Goal: Information Seeking & Learning: Learn about a topic

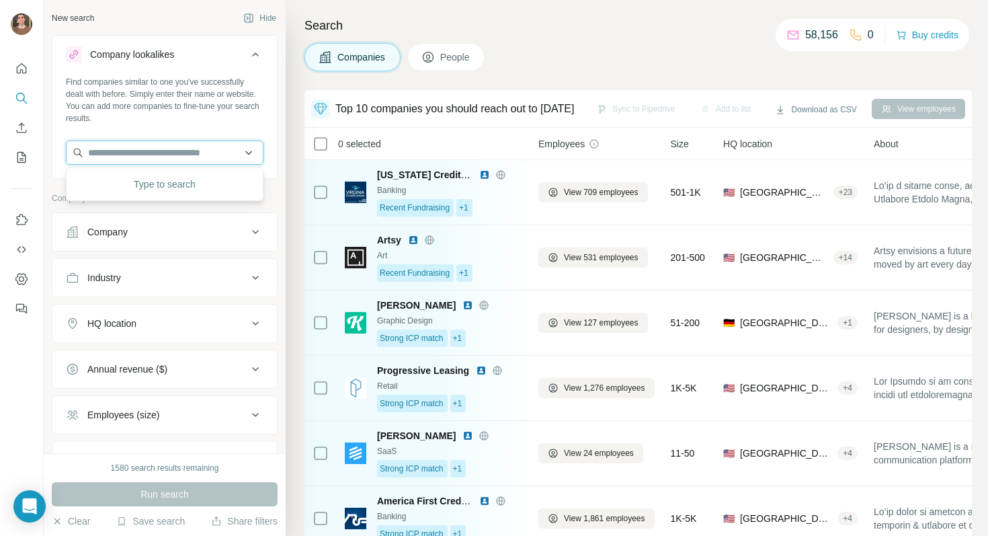
click at [198, 156] on input "text" at bounding box center [165, 153] width 198 height 24
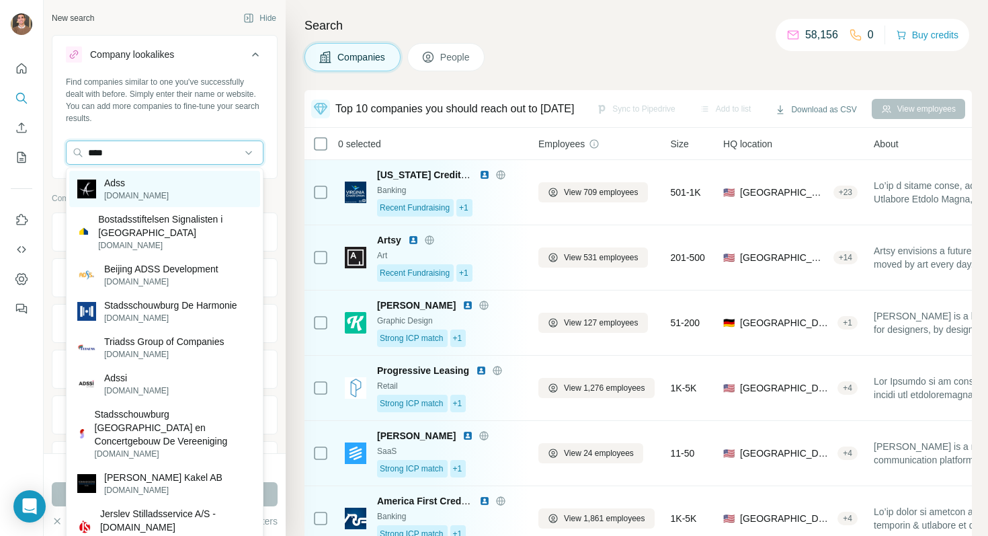
type input "****"
click at [148, 190] on div "Adss [DOMAIN_NAME]" at bounding box center [164, 189] width 191 height 36
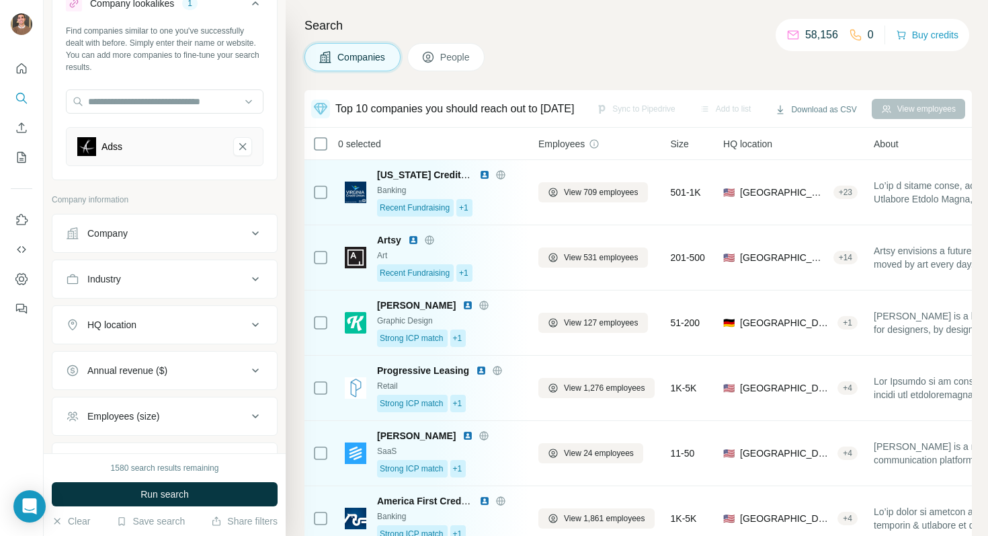
scroll to position [70, 0]
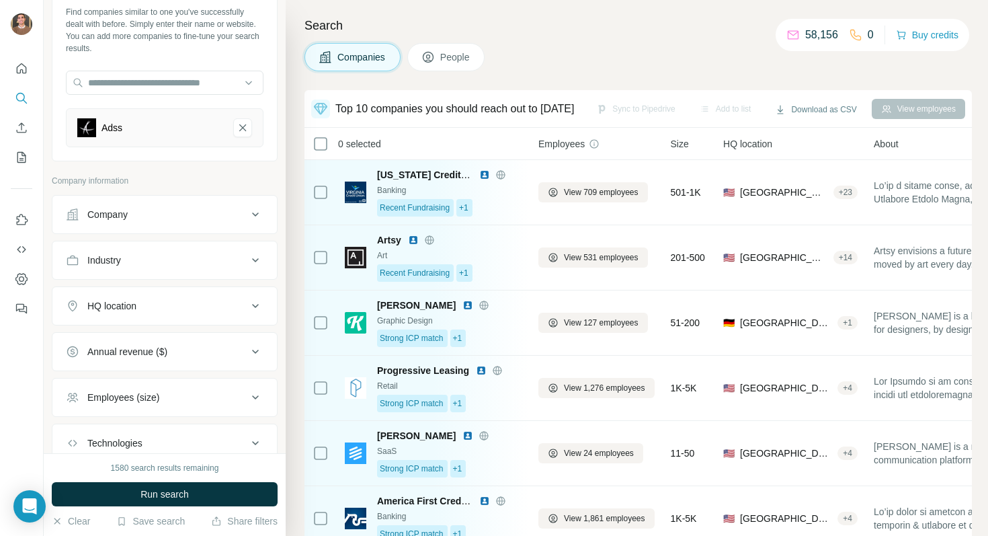
click at [223, 336] on button "Annual revenue ($)" at bounding box center [164, 352] width 225 height 32
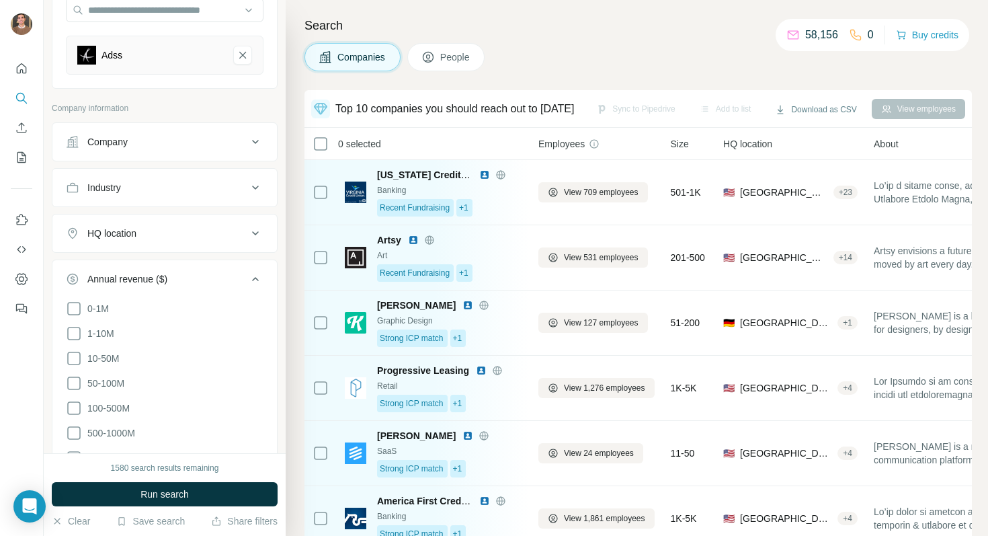
scroll to position [143, 0]
click at [112, 356] on span "10-50M" at bounding box center [100, 357] width 37 height 13
click at [106, 377] on span "50-100M" at bounding box center [103, 382] width 42 height 13
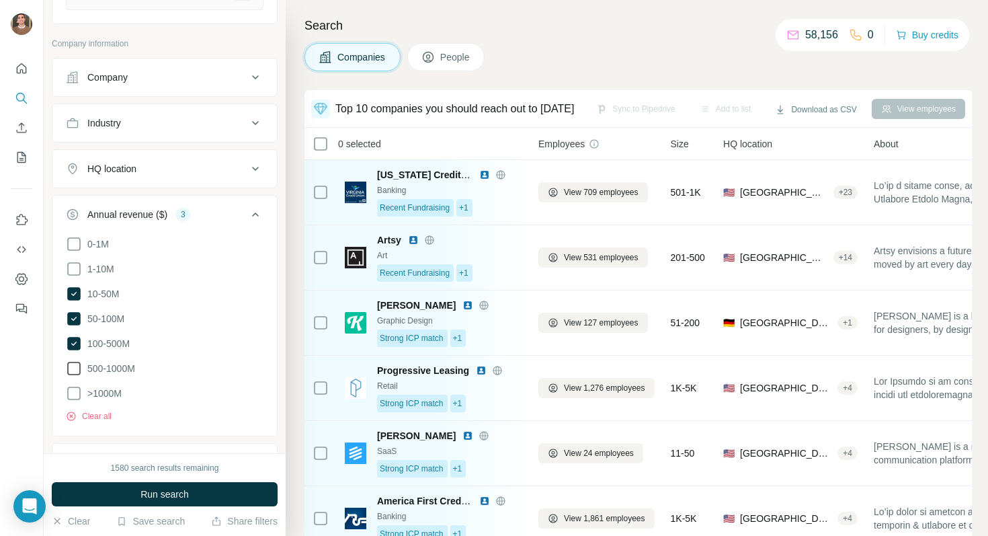
click at [115, 364] on span "500-1000M" at bounding box center [108, 368] width 53 height 13
click at [110, 402] on div "Clear all" at bounding box center [165, 412] width 198 height 20
click at [111, 391] on span ">1000M" at bounding box center [102, 393] width 40 height 13
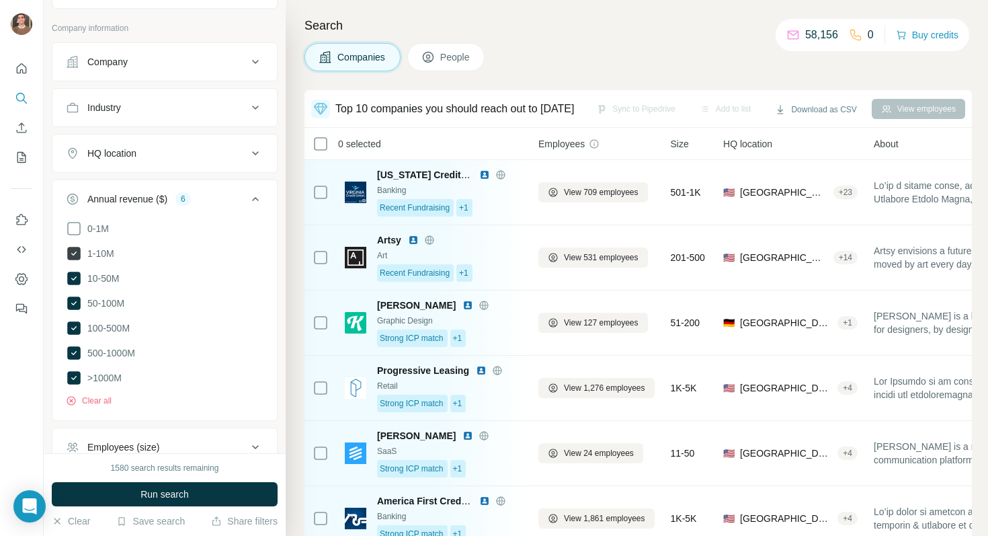
scroll to position [278, 0]
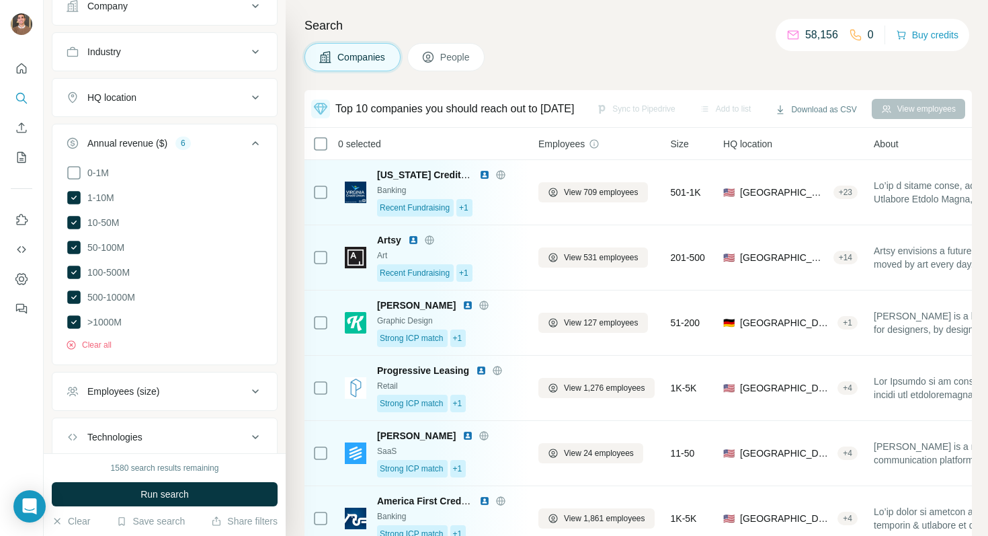
click at [90, 95] on div "HQ location" at bounding box center [111, 97] width 49 height 13
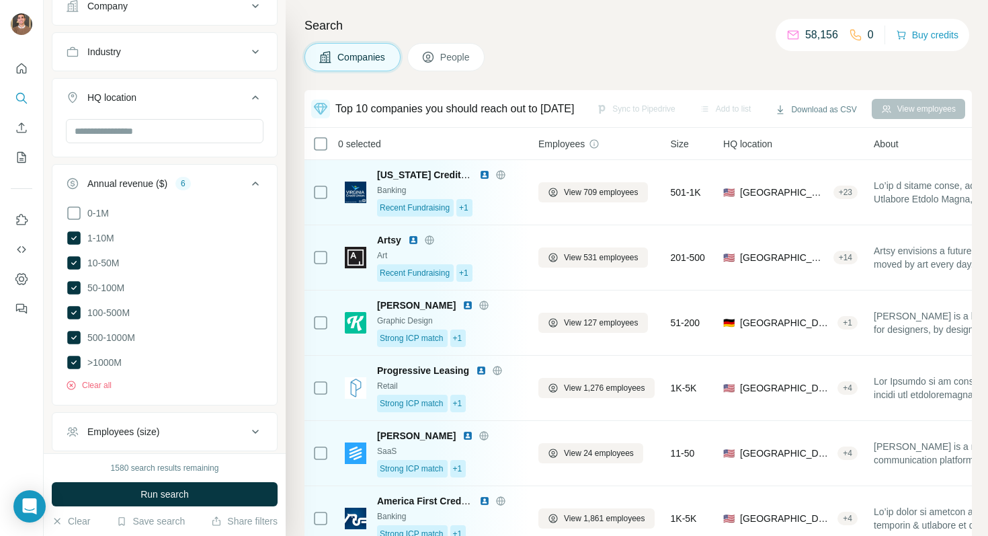
scroll to position [299, 0]
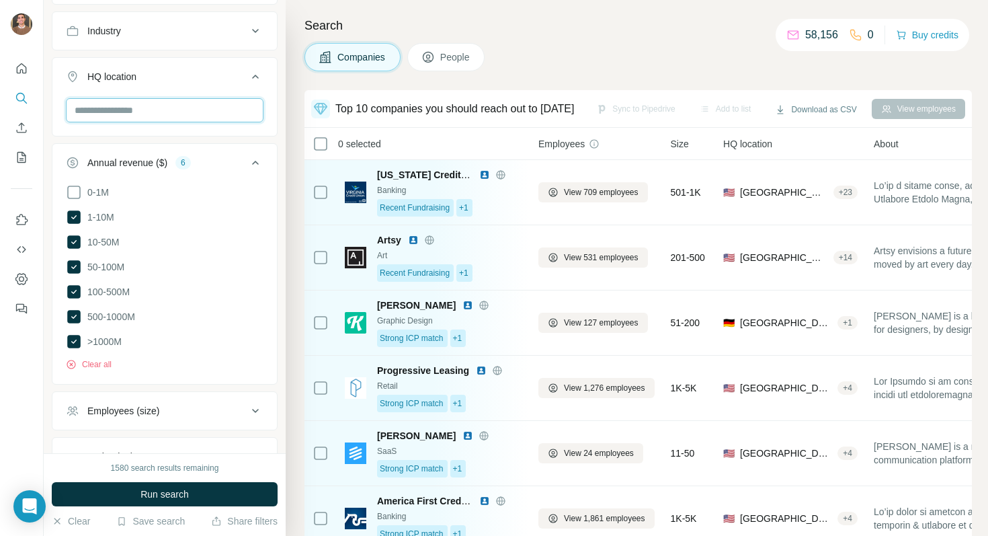
click at [143, 107] on input "text" at bounding box center [165, 110] width 198 height 24
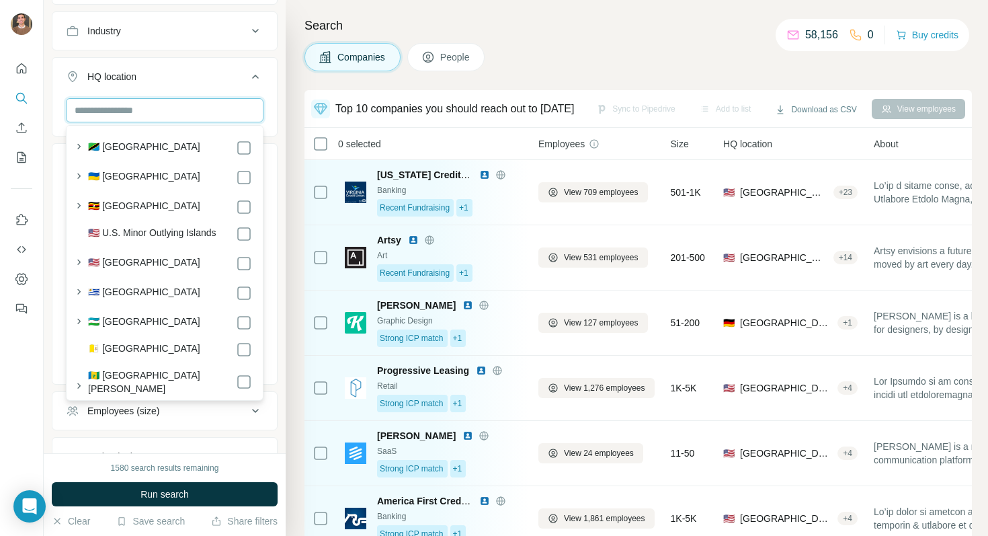
scroll to position [7249, 0]
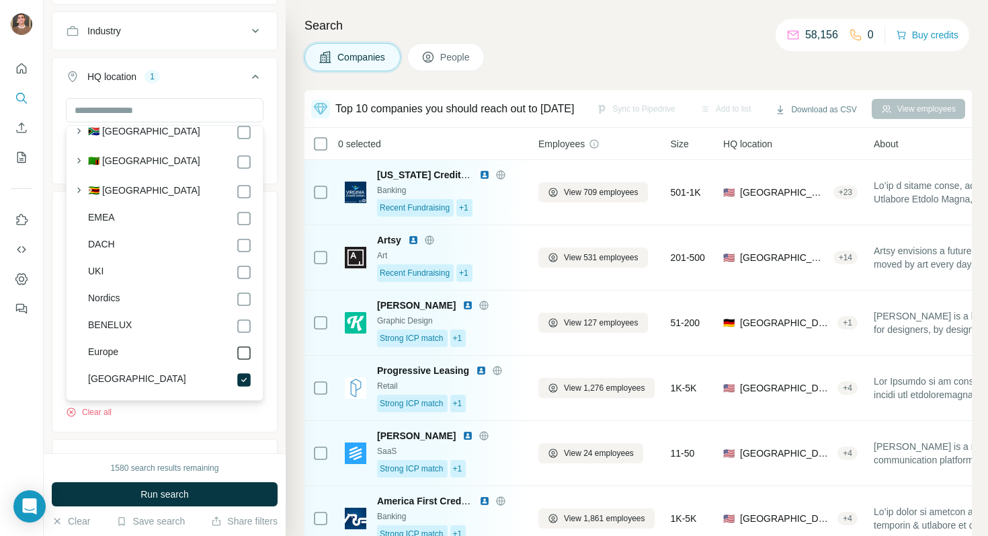
click at [246, 345] on icon at bounding box center [244, 353] width 16 height 16
click at [245, 237] on icon at bounding box center [244, 245] width 16 height 16
click at [269, 93] on button "HQ location 7" at bounding box center [164, 80] width 225 height 38
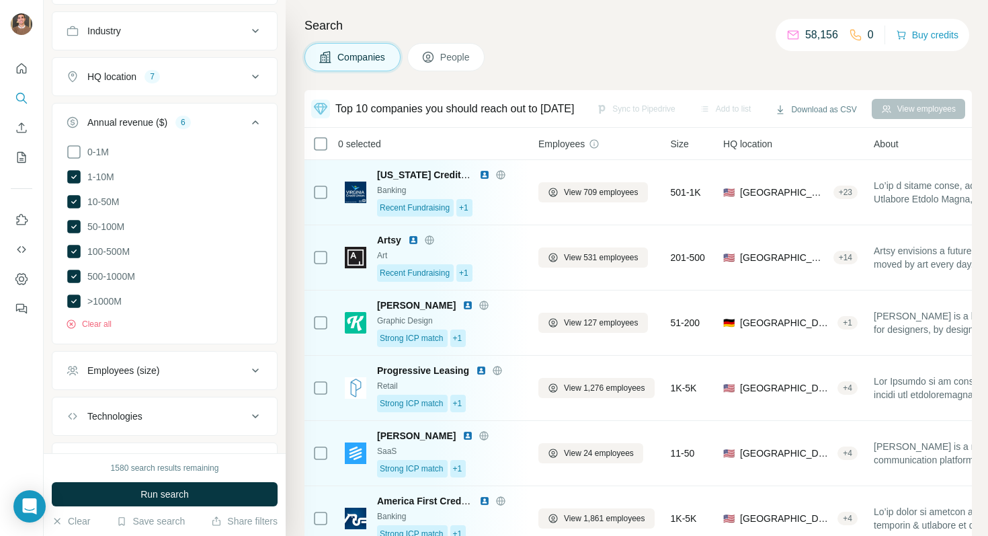
scroll to position [362, 0]
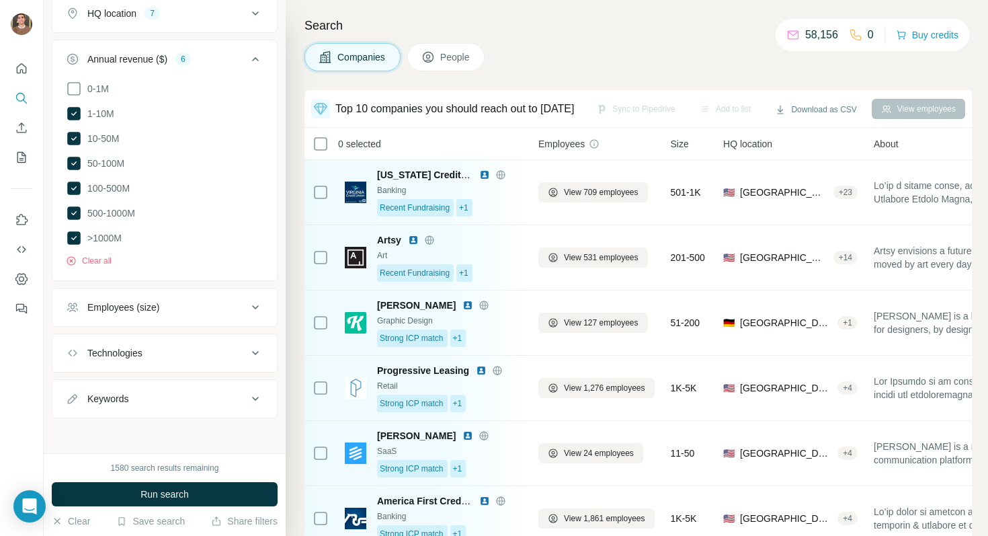
click at [202, 302] on div "Employees (size)" at bounding box center [157, 307] width 182 height 13
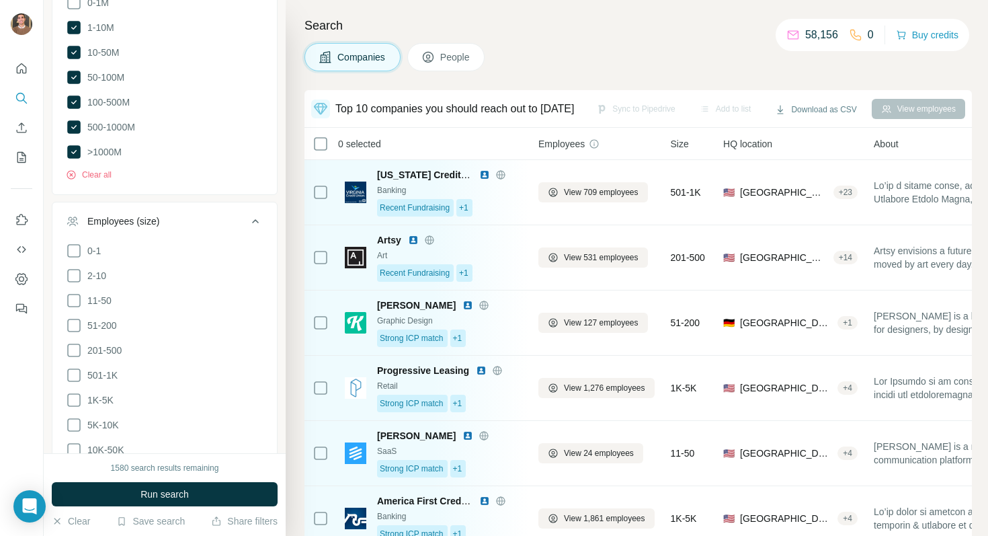
scroll to position [510, 0]
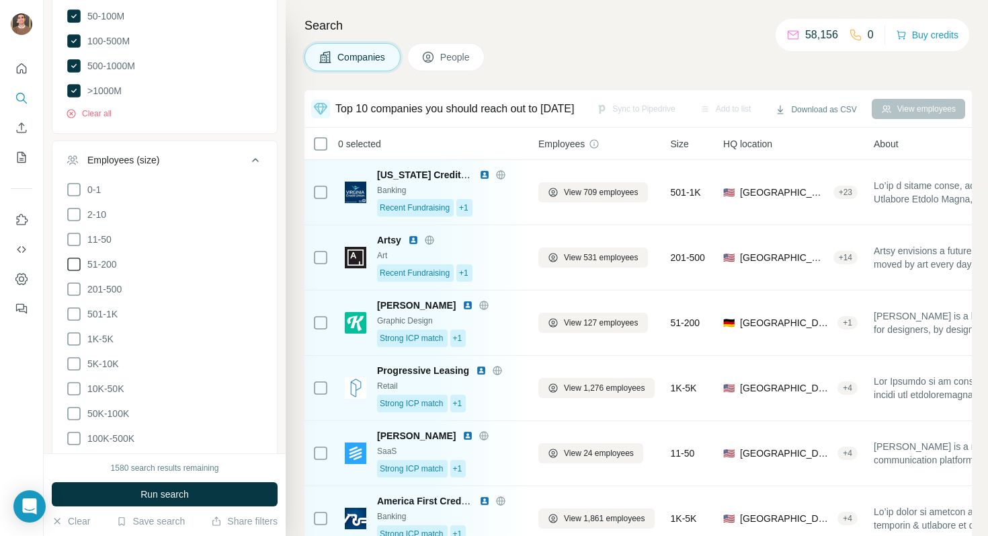
click at [111, 258] on span "51-200" at bounding box center [99, 264] width 35 height 13
click at [104, 282] on span "201-500" at bounding box center [102, 288] width 40 height 13
click at [83, 374] on ul "0-1 2-10 11-50 [PHONE_NUMBER] 501-1K 1K-5K 5K-10K 10K-50K 50K-100K 100K-500K 50…" at bounding box center [165, 327] width 198 height 290
click at [84, 363] on span "5K-10K" at bounding box center [100, 363] width 37 height 13
click at [83, 383] on span "10K-50K" at bounding box center [103, 388] width 42 height 13
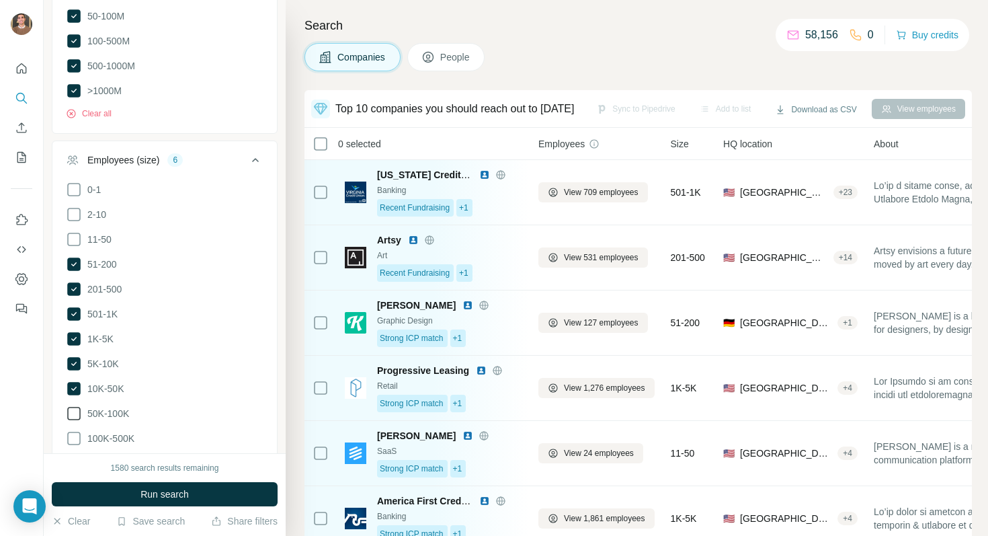
click at [83, 407] on span "50K-100K" at bounding box center [105, 413] width 47 height 13
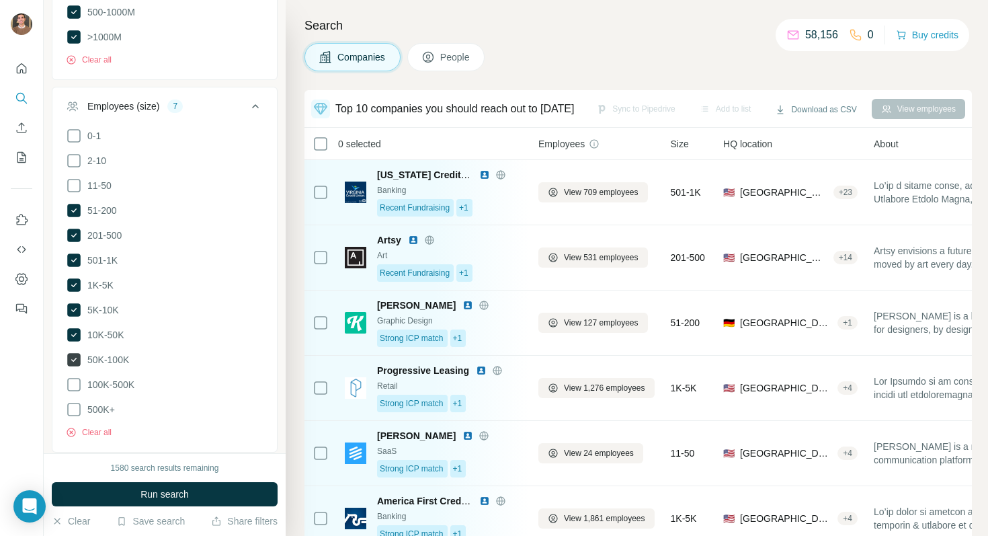
scroll to position [571, 0]
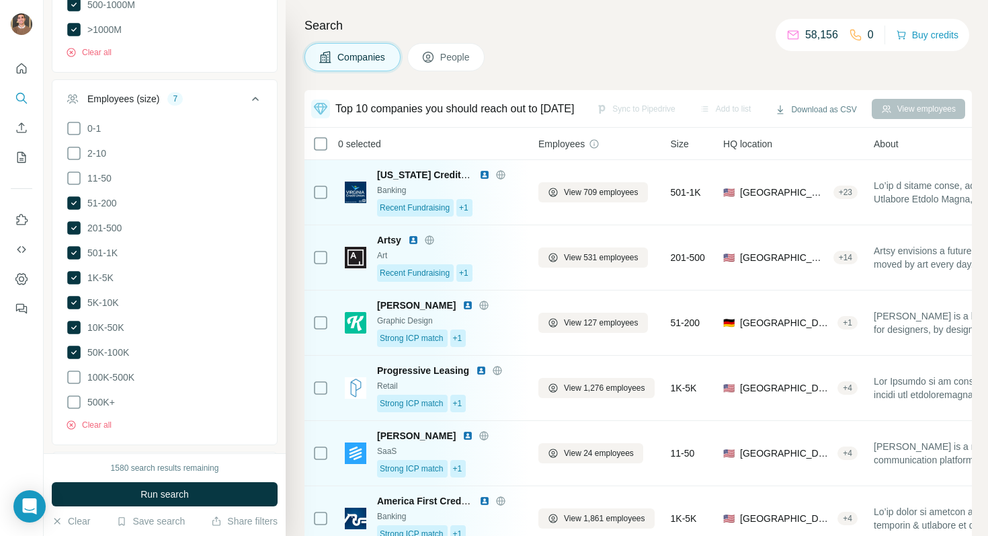
click at [98, 361] on ul "0-1 2-10 11-50 [PHONE_NUMBER] 501-1K 1K-5K 5K-10K 10K-50K 50K-100K 100K-500K 50…" at bounding box center [165, 265] width 198 height 290
click at [83, 394] on label "500K+" at bounding box center [90, 402] width 49 height 16
click at [114, 479] on div "1580 search results remaining Run search Clear Save search Share filters" at bounding box center [165, 494] width 242 height 83
click at [120, 487] on button "Run search" at bounding box center [165, 494] width 226 height 24
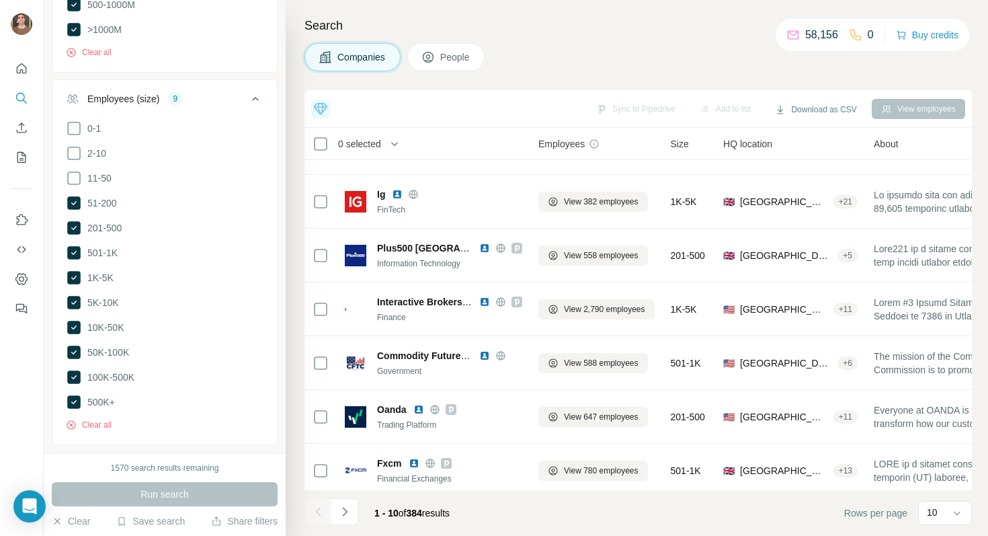
scroll to position [208, 0]
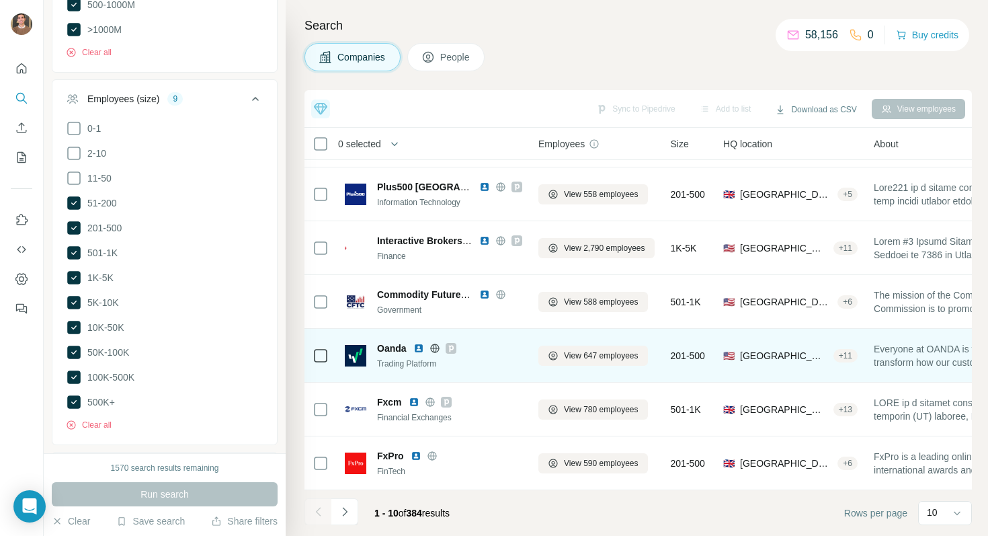
click at [421, 351] on img at bounding box center [419, 348] width 11 height 11
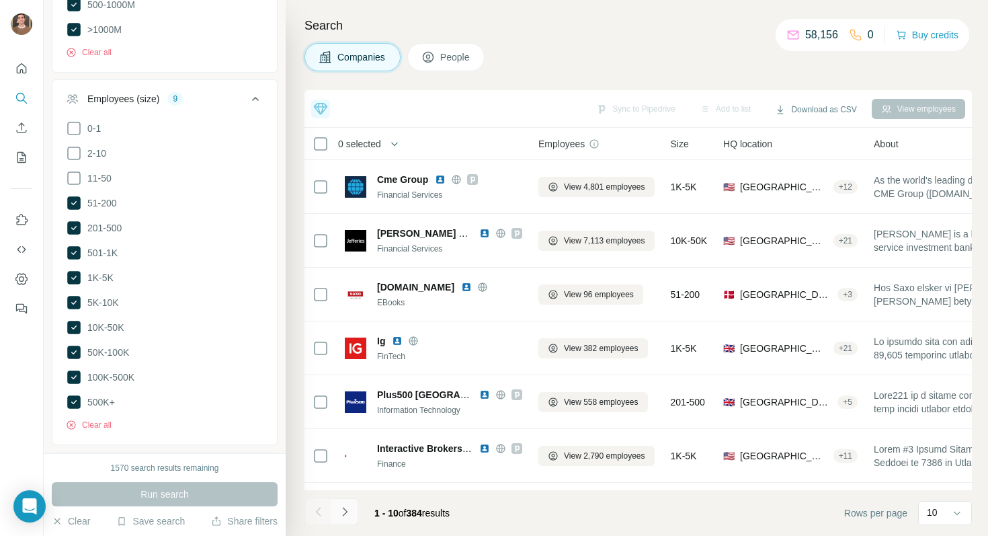
click at [348, 511] on icon "Navigate to next page" at bounding box center [344, 511] width 13 height 13
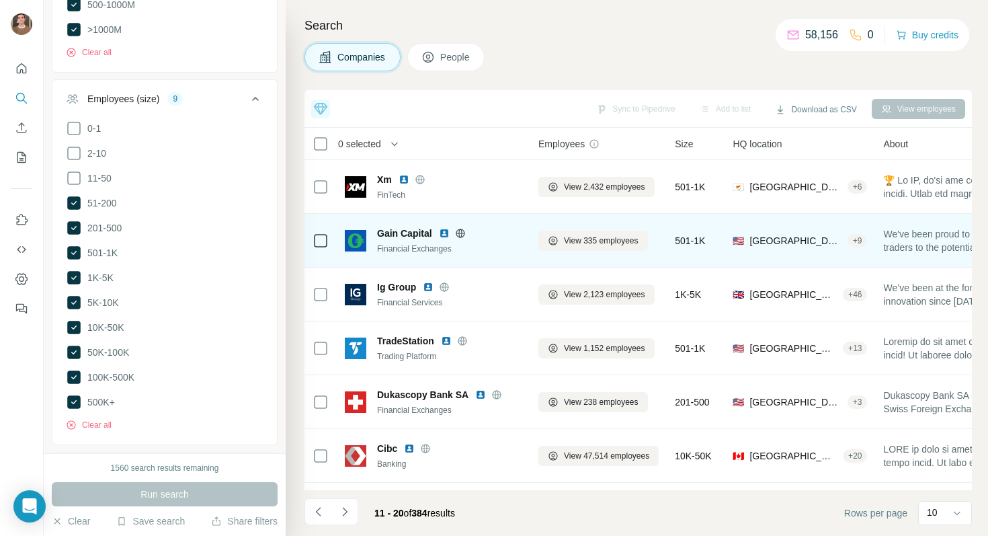
click at [442, 231] on img at bounding box center [444, 233] width 11 height 11
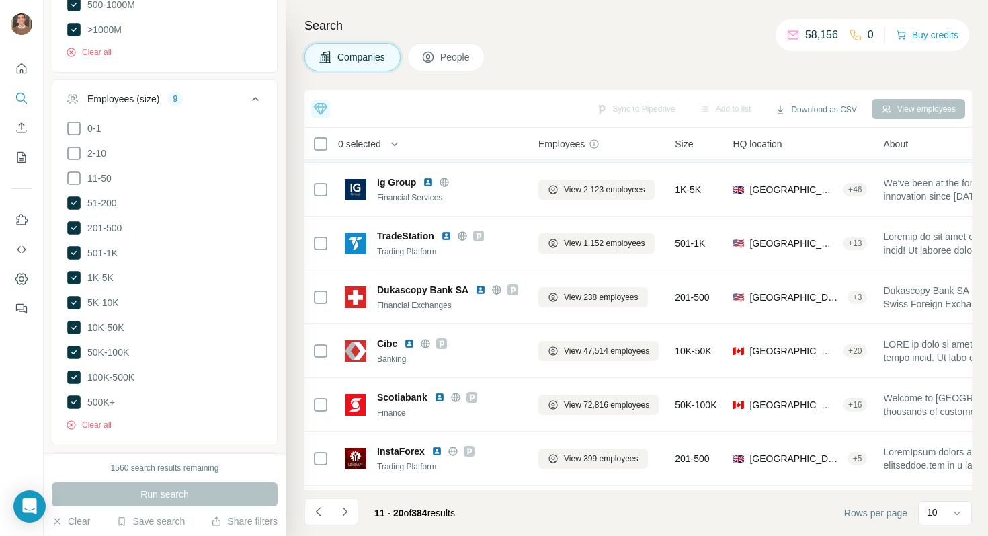
scroll to position [208, 0]
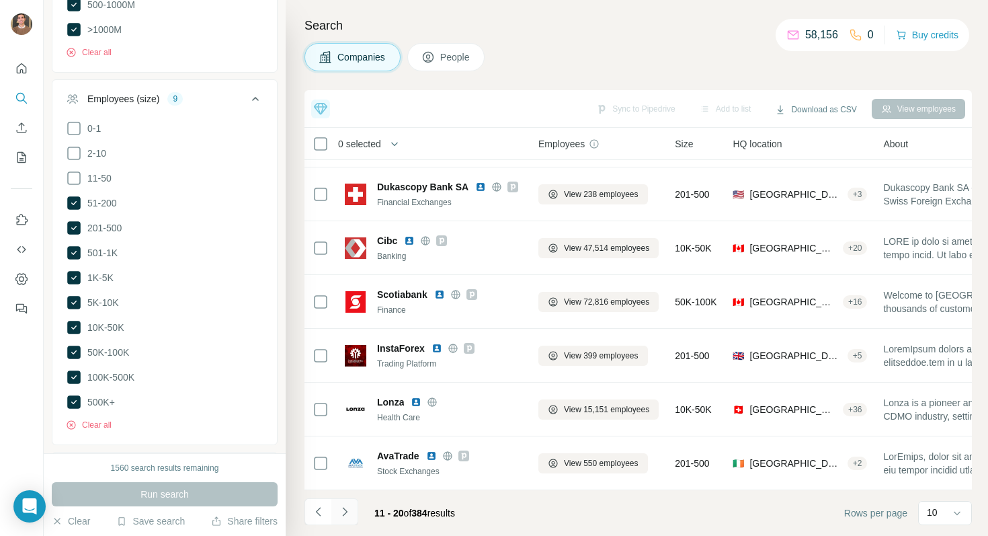
click at [348, 514] on icon "Navigate to next page" at bounding box center [344, 511] width 13 height 13
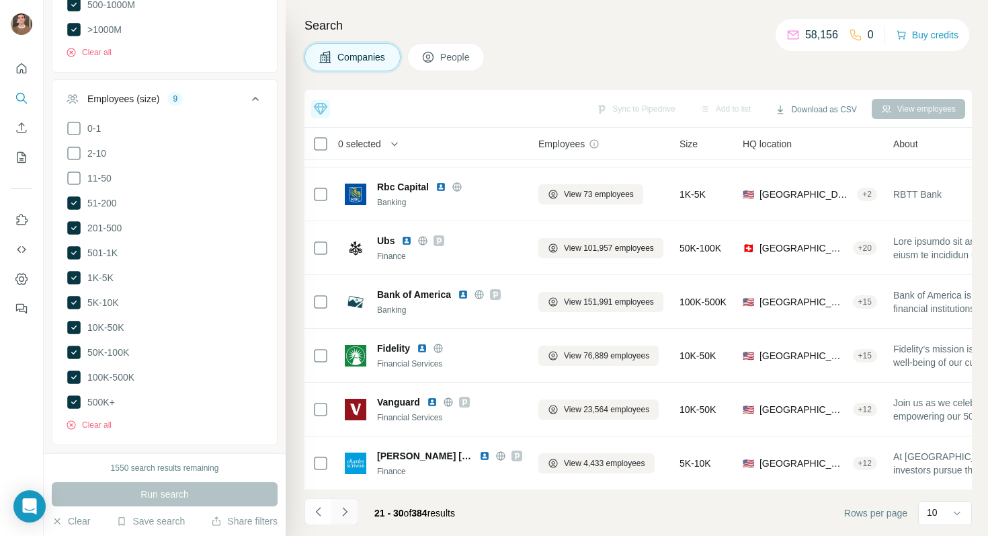
click at [350, 516] on icon "Navigate to next page" at bounding box center [344, 511] width 13 height 13
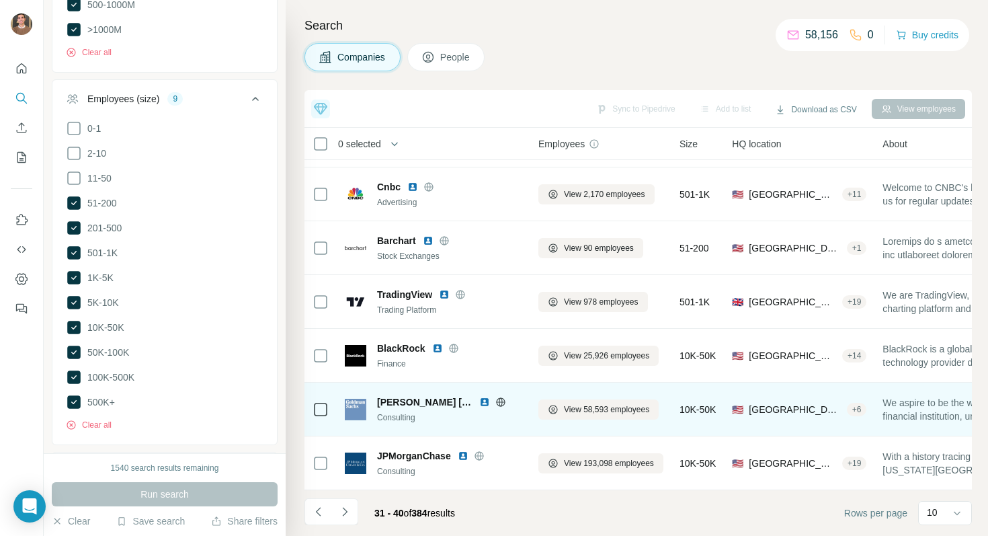
scroll to position [0, 0]
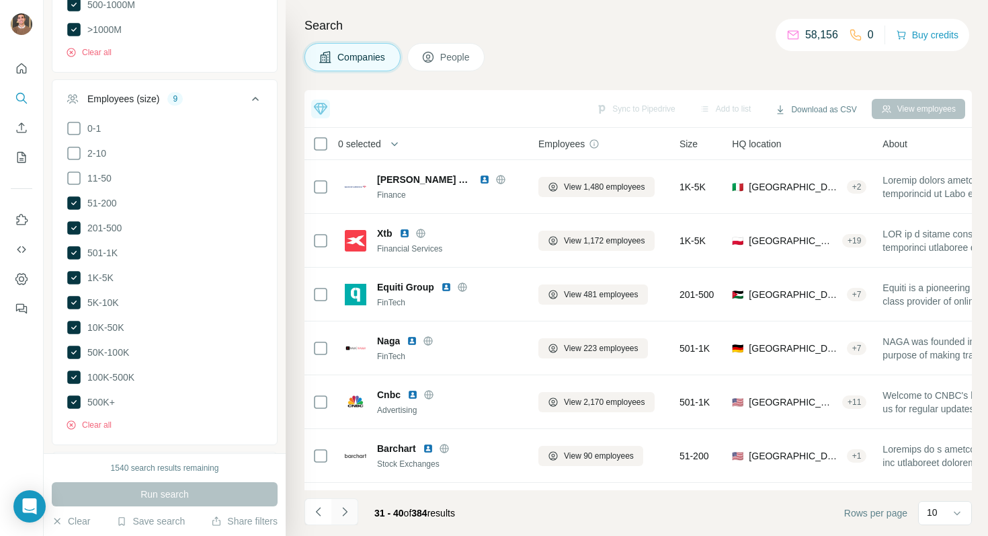
click at [342, 512] on icon "Navigate to next page" at bounding box center [344, 511] width 13 height 13
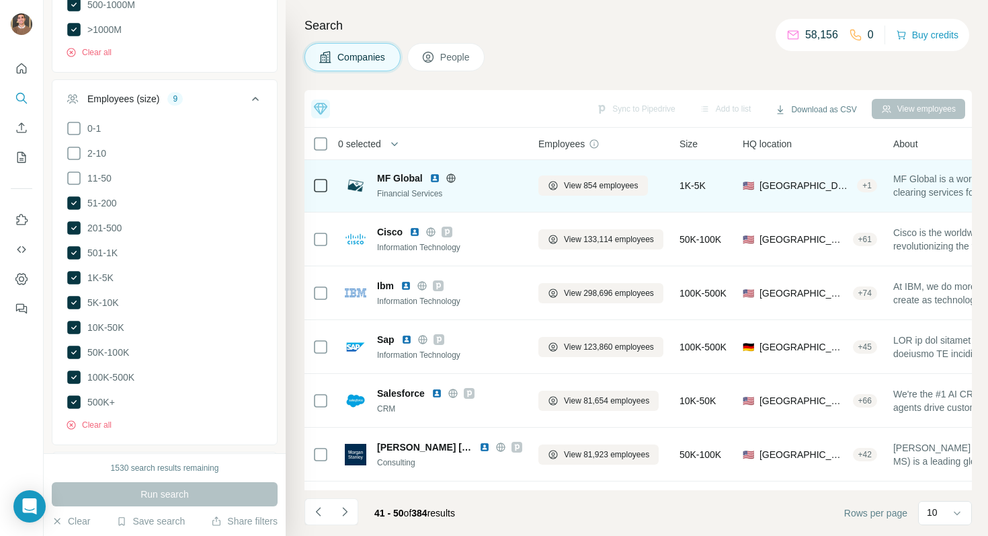
scroll to position [208, 0]
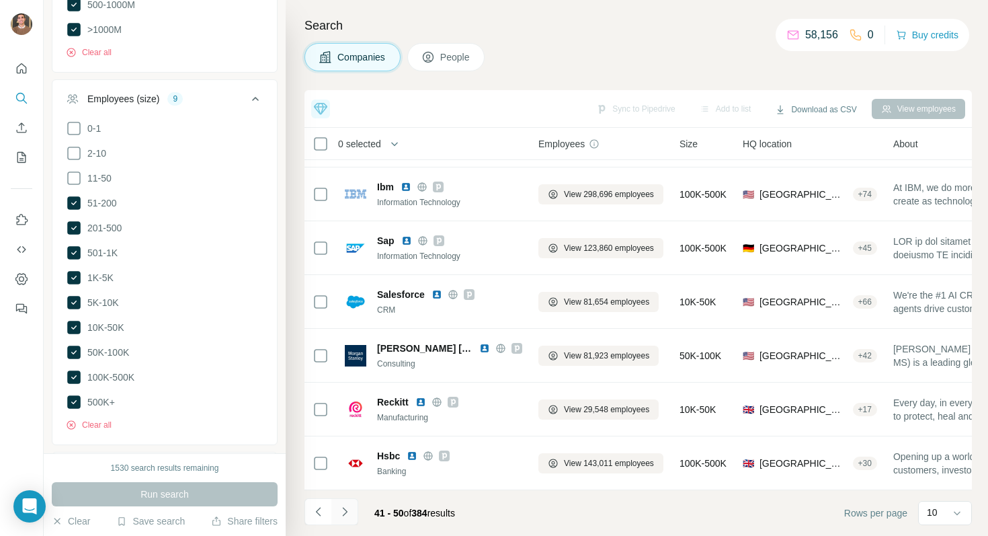
click at [349, 518] on icon "Navigate to next page" at bounding box center [344, 511] width 13 height 13
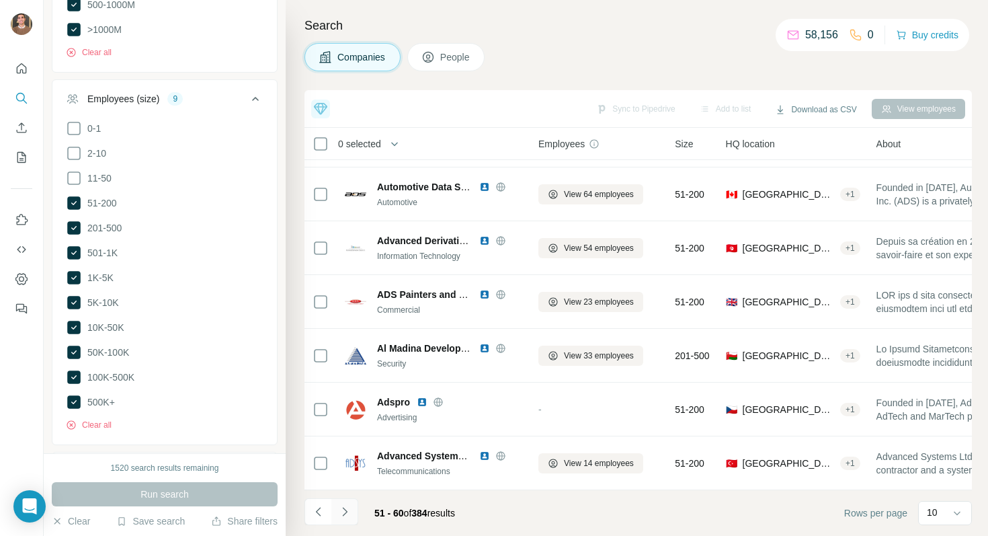
click at [346, 514] on icon "Navigate to next page" at bounding box center [344, 511] width 13 height 13
